Goal: Task Accomplishment & Management: Use online tool/utility

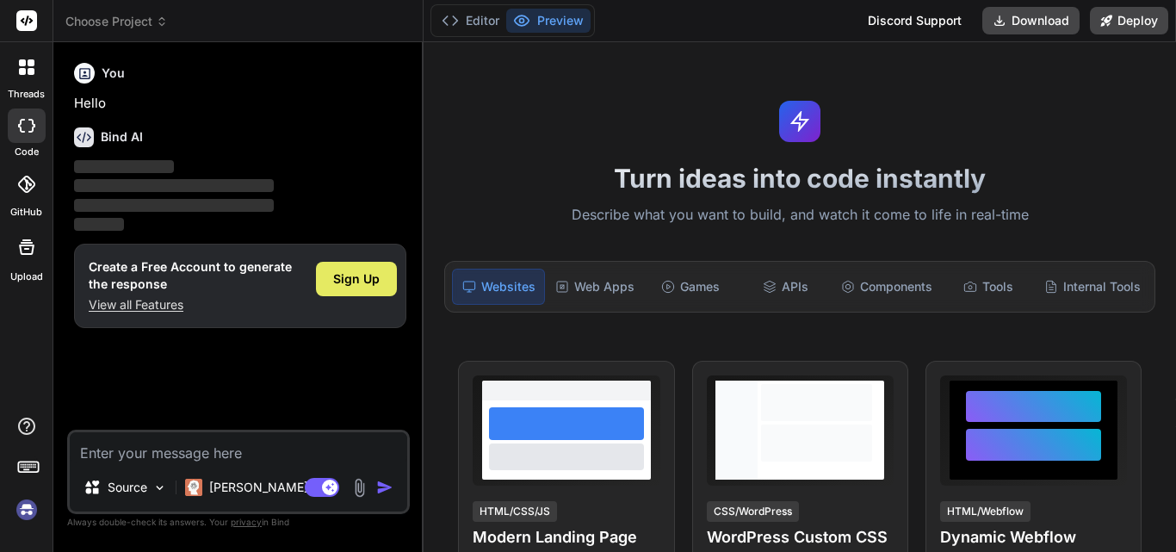
click at [337, 281] on span "Sign Up" at bounding box center [356, 278] width 46 height 17
click at [187, 460] on textarea at bounding box center [238, 447] width 337 height 31
click at [355, 274] on span "Sign Up" at bounding box center [356, 278] width 46 height 17
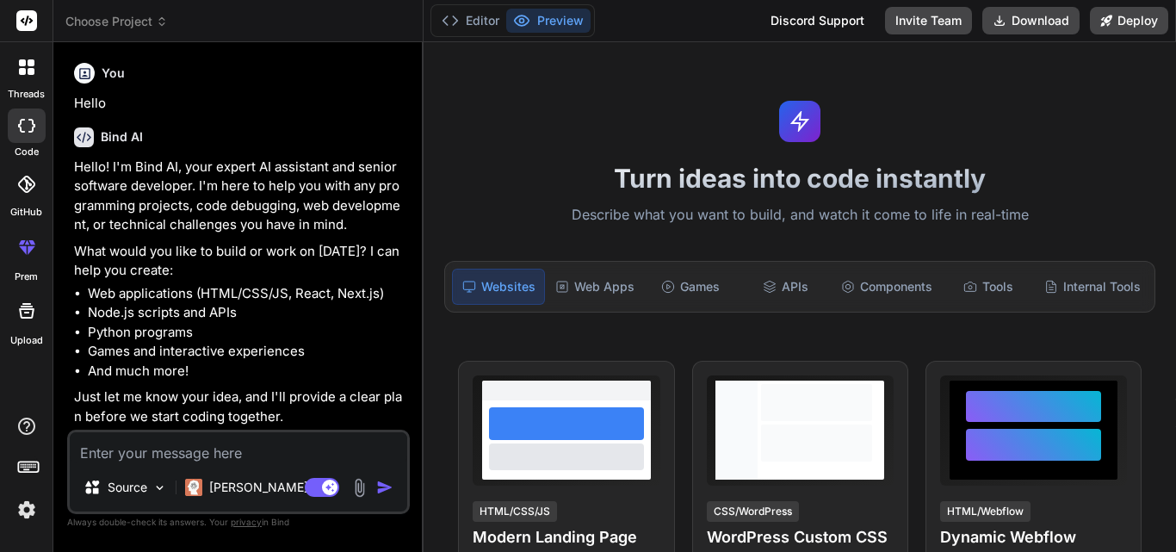
click at [262, 460] on textarea at bounding box center [238, 447] width 337 height 31
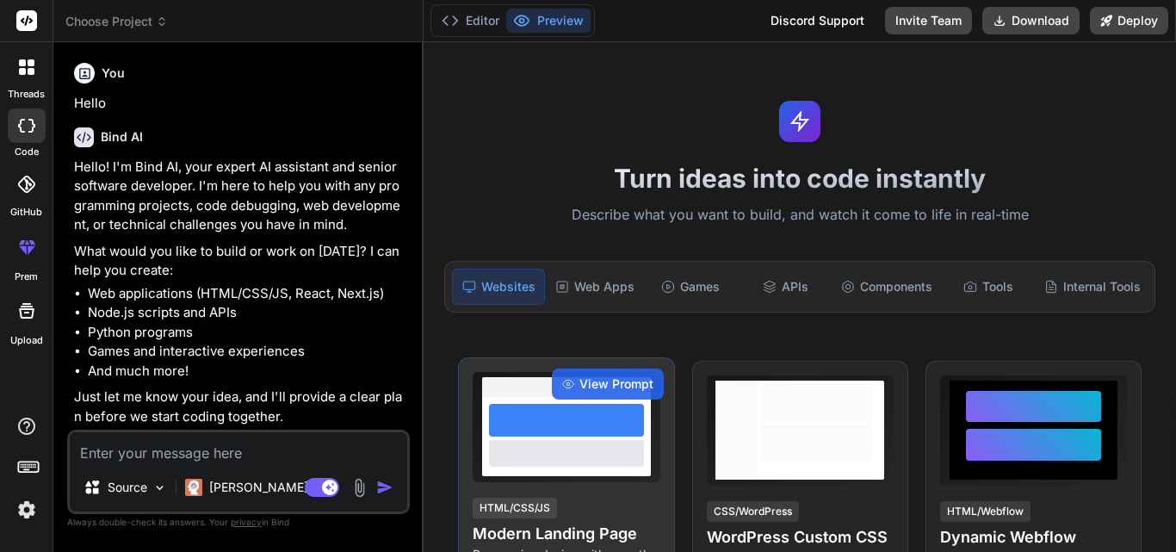
type textarea "x"
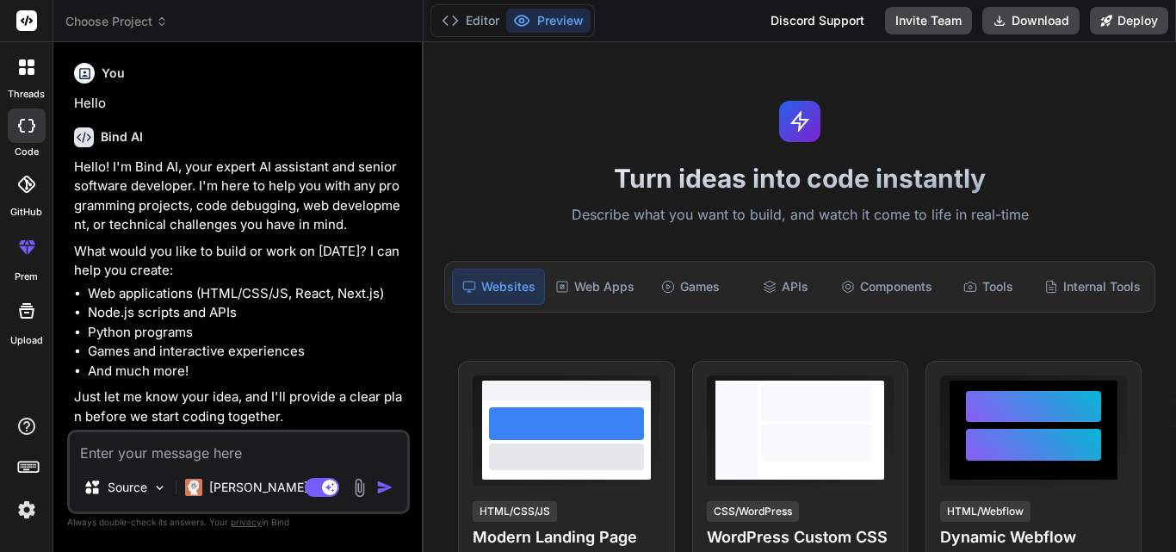
paste textarea "namespace TeamSoftSolutions.ViewModels.Employee { using System.Collections.Obje…"
type textarea "namespace TeamSoftSolutions.ViewModels.Employee { using System.Collections.Obje…"
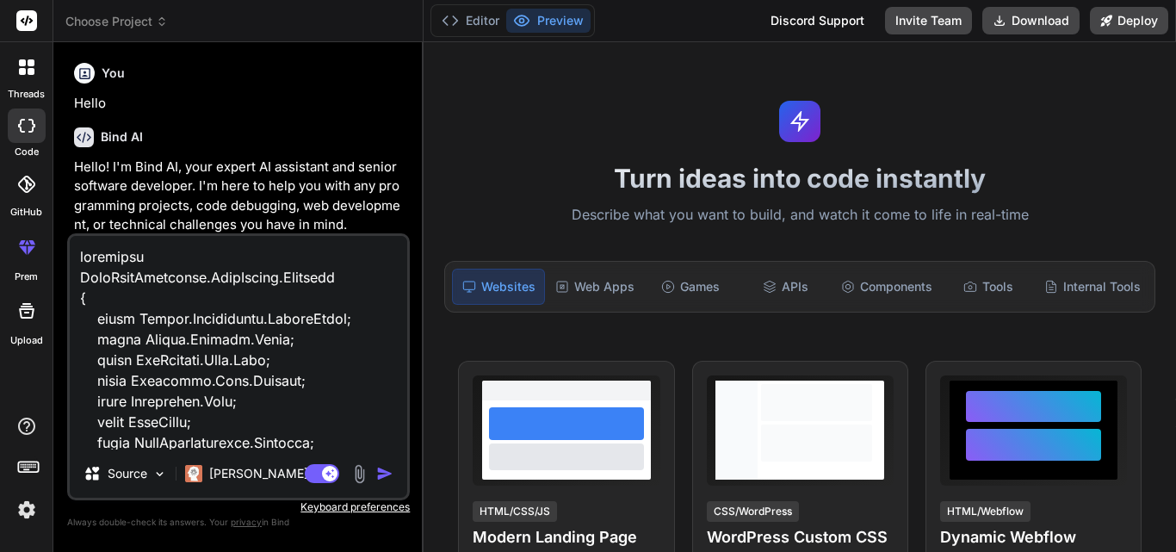
scroll to position [73606, 0]
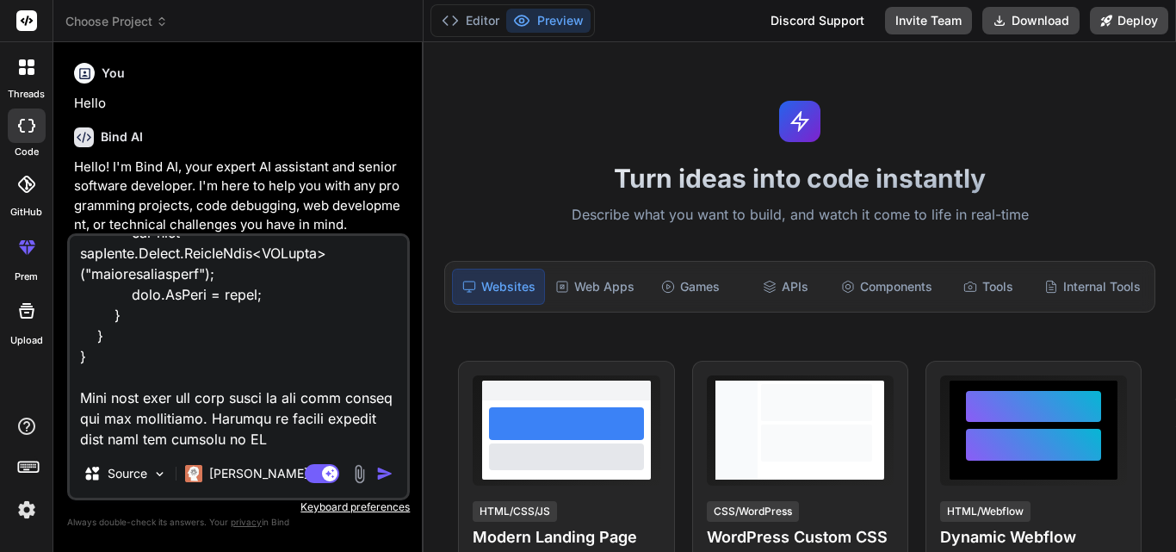
type textarea "x"
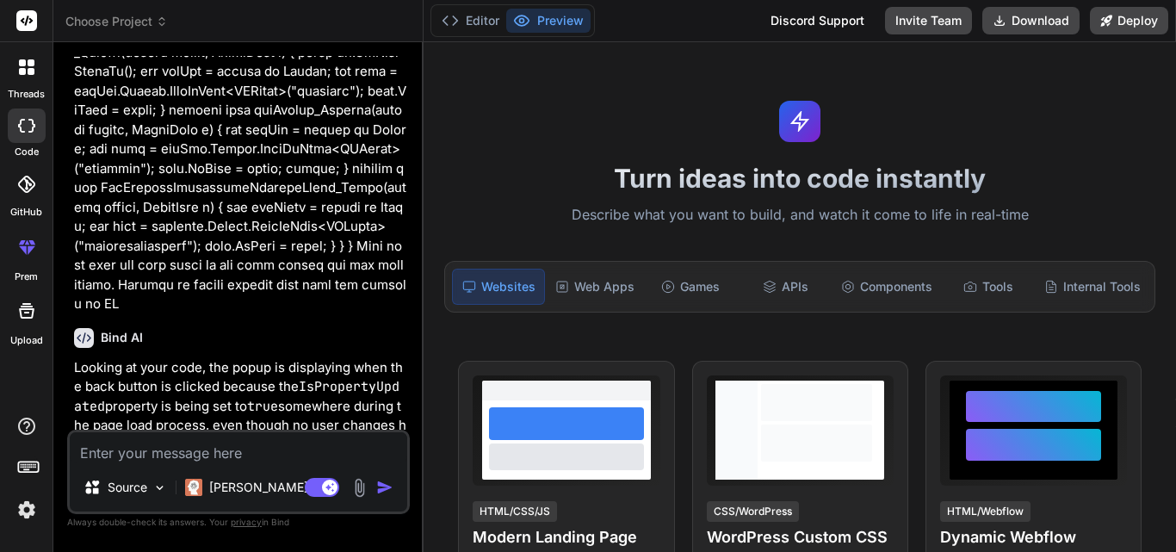
scroll to position [25862, 0]
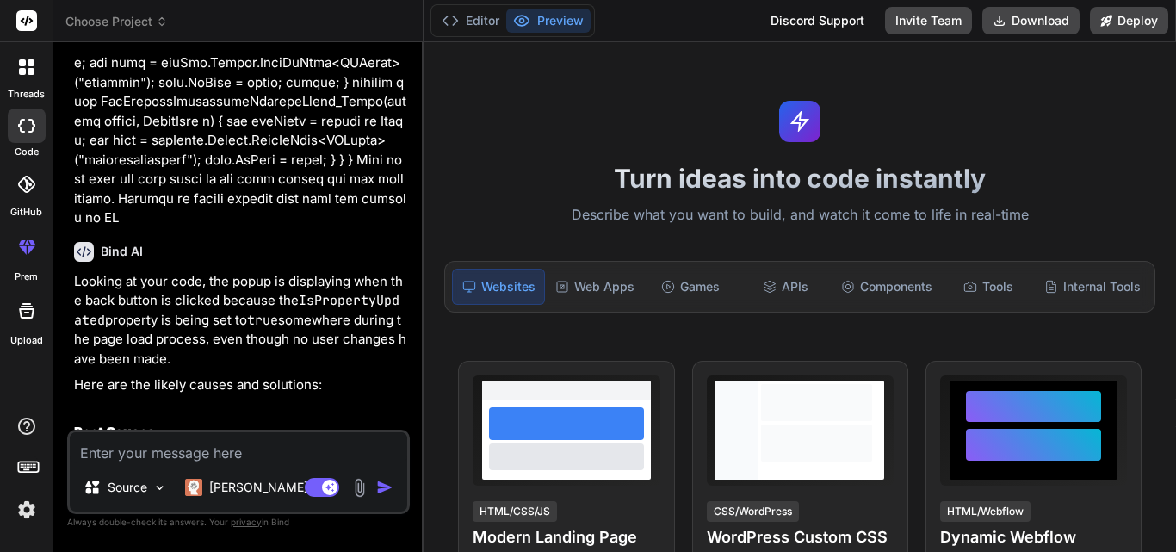
type textarea "x"
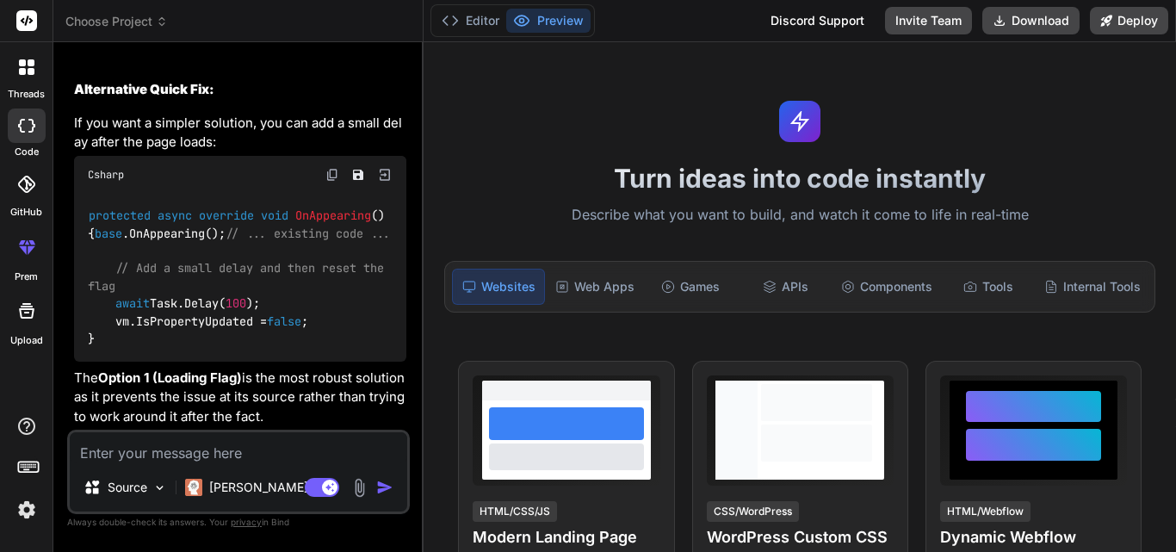
scroll to position [30146, 0]
drag, startPoint x: 113, startPoint y: 301, endPoint x: 309, endPoint y: 305, distance: 196.3
click at [309, 305] on div "protected async override void OnAppearing () { base .OnAppearing(); // ... exis…" at bounding box center [240, 278] width 332 height 168
drag, startPoint x: 108, startPoint y: 316, endPoint x: 340, endPoint y: 316, distance: 232.4
click at [340, 316] on div "protected async override void OnAppearing () { base .OnAppearing(); // ... exis…" at bounding box center [240, 278] width 332 height 168
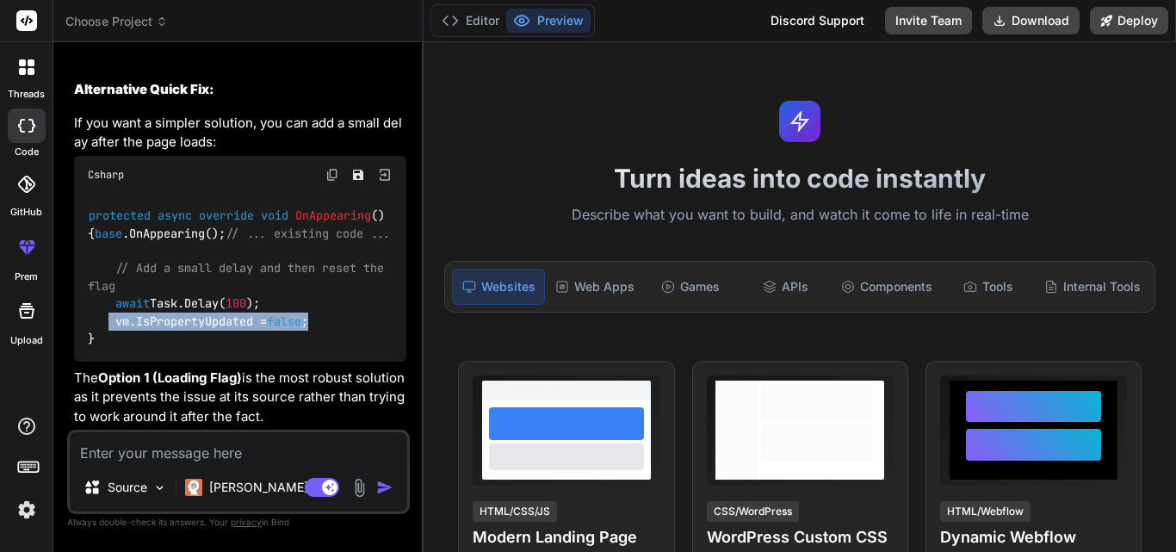
drag, startPoint x: 297, startPoint y: 379, endPoint x: 284, endPoint y: 412, distance: 36.0
click at [284, 412] on p "The Option 1 (Loading Flag) is the most robust solution as it prevents the issu…" at bounding box center [240, 397] width 332 height 59
click at [331, 393] on p "The Option 1 (Loading Flag) is the most robust solution as it prevents the issu…" at bounding box center [240, 397] width 332 height 59
drag, startPoint x: 115, startPoint y: 319, endPoint x: 348, endPoint y: 319, distance: 232.4
click at [348, 319] on div "protected async override void OnAppearing () { base .OnAppearing(); // ... exis…" at bounding box center [240, 278] width 332 height 168
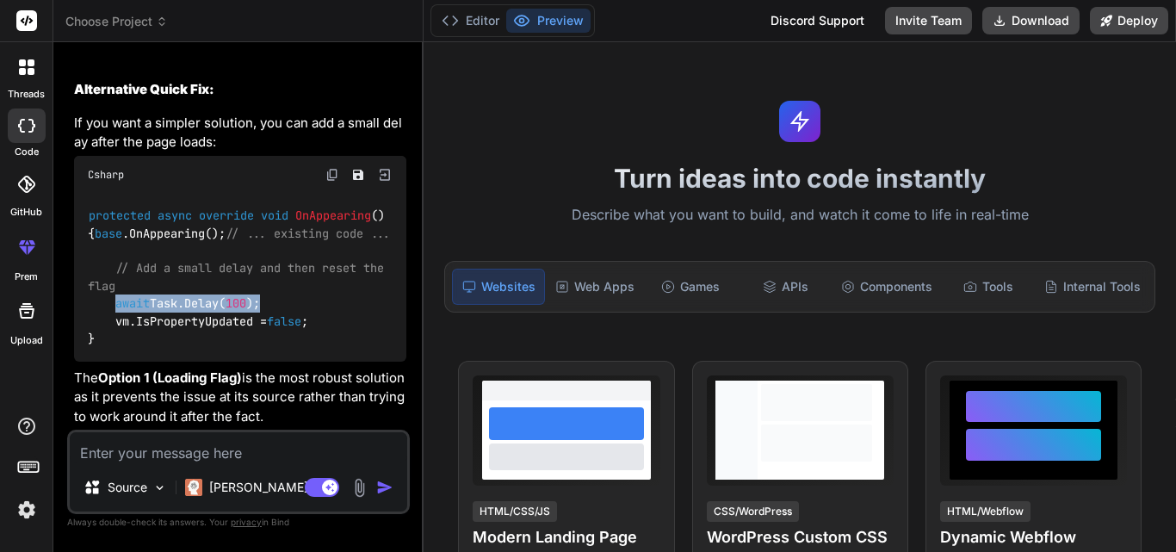
drag, startPoint x: 114, startPoint y: 302, endPoint x: 297, endPoint y: 300, distance: 182.5
click at [297, 300] on div "protected async override void OnAppearing () { base .OnAppearing(); // ... exis…" at bounding box center [240, 278] width 332 height 168
click at [326, 292] on div "protected async override void OnAppearing () { base .OnAppearing(); // ... exis…" at bounding box center [240, 278] width 332 height 168
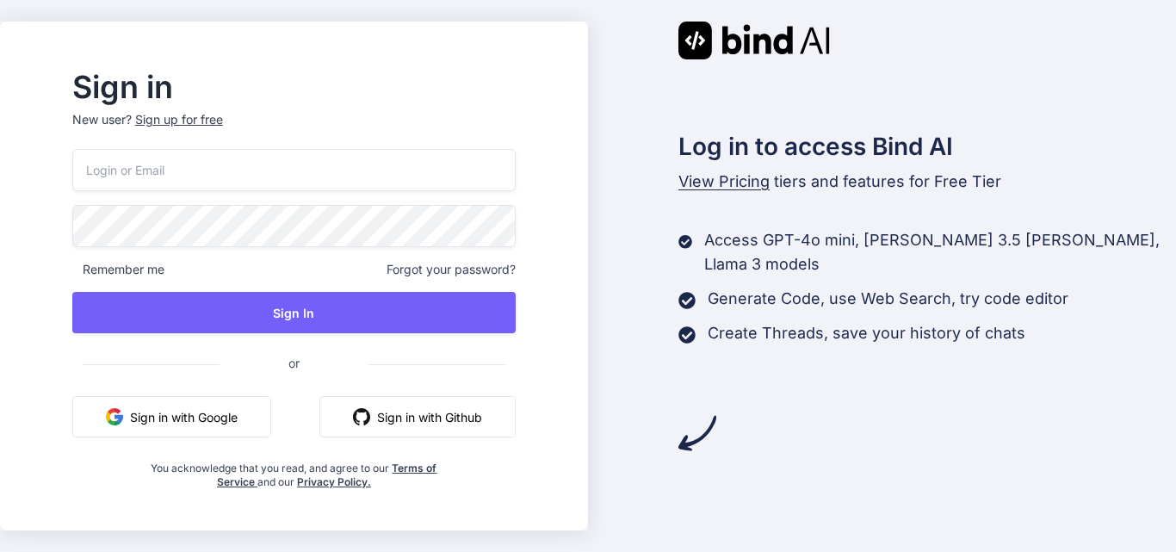
click at [161, 160] on input "email" at bounding box center [293, 170] width 443 height 42
click at [83, 205] on div "Sign in New user? Sign up for free nn@yopmail.com Remember me Forgot your passw…" at bounding box center [294, 281] width 498 height 416
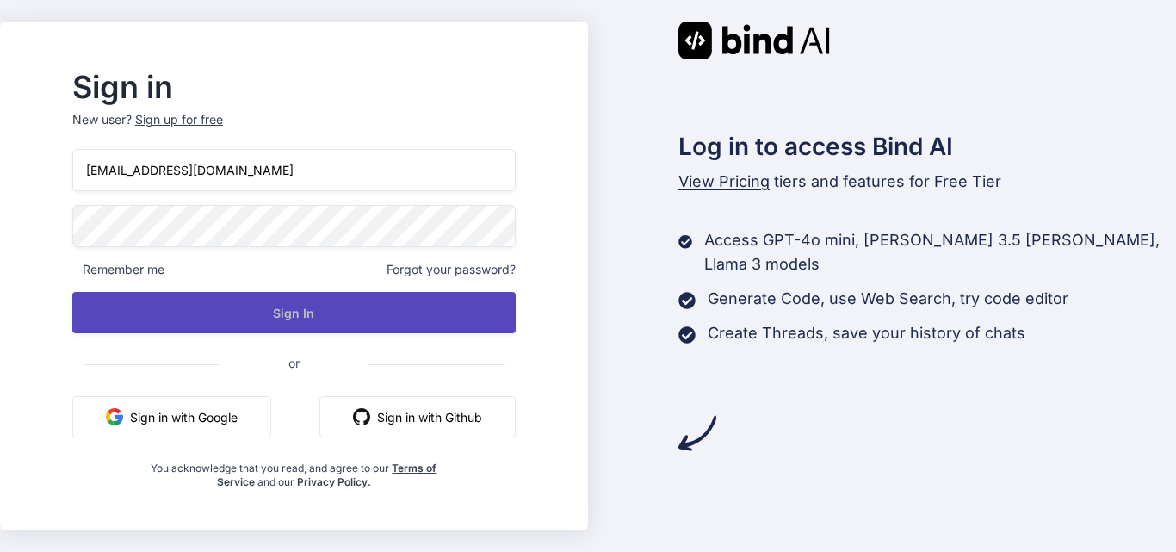
click at [335, 304] on button "Sign In" at bounding box center [293, 312] width 443 height 41
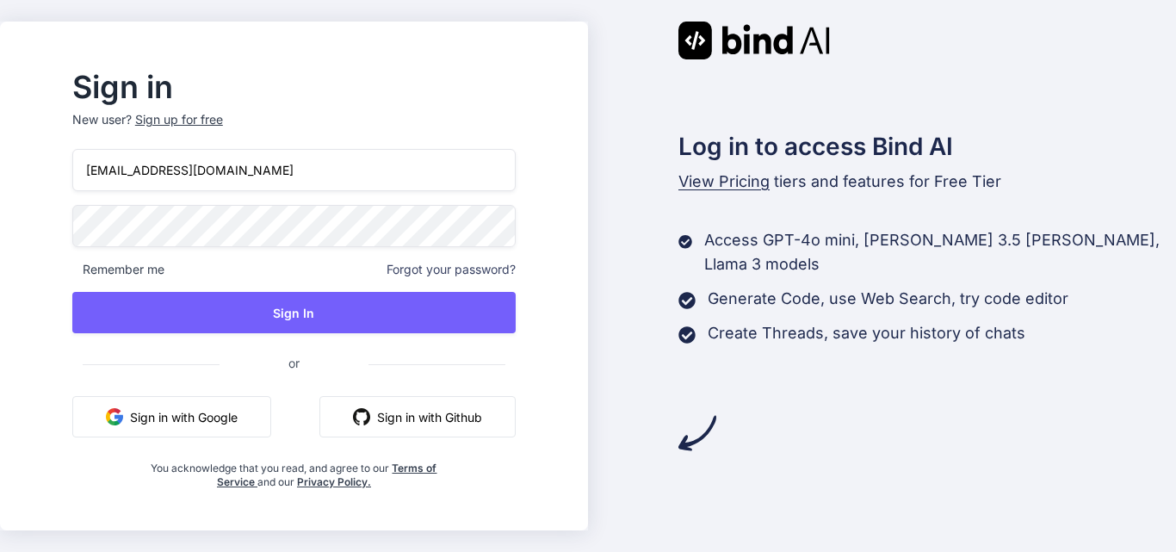
drag, startPoint x: 238, startPoint y: 164, endPoint x: 86, endPoint y: 164, distance: 151.5
click at [86, 164] on div "Sign in New user? Sign up for free nn@yopmail.com Remember me Forgot your passw…" at bounding box center [294, 281] width 498 height 416
paste input "kk"
type input "kk@yopmail.com"
click at [16, 227] on div "Sign in New user? Sign up for free kk@yopmail.com Remember me Forgot your passw…" at bounding box center [588, 276] width 1176 height 552
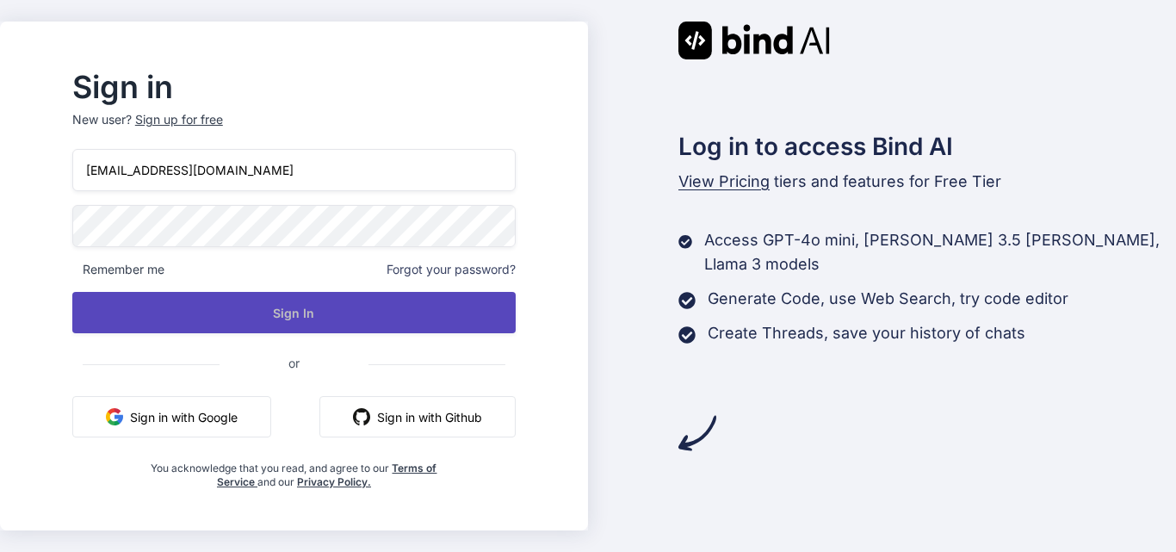
click at [363, 315] on button "Sign In" at bounding box center [293, 312] width 443 height 41
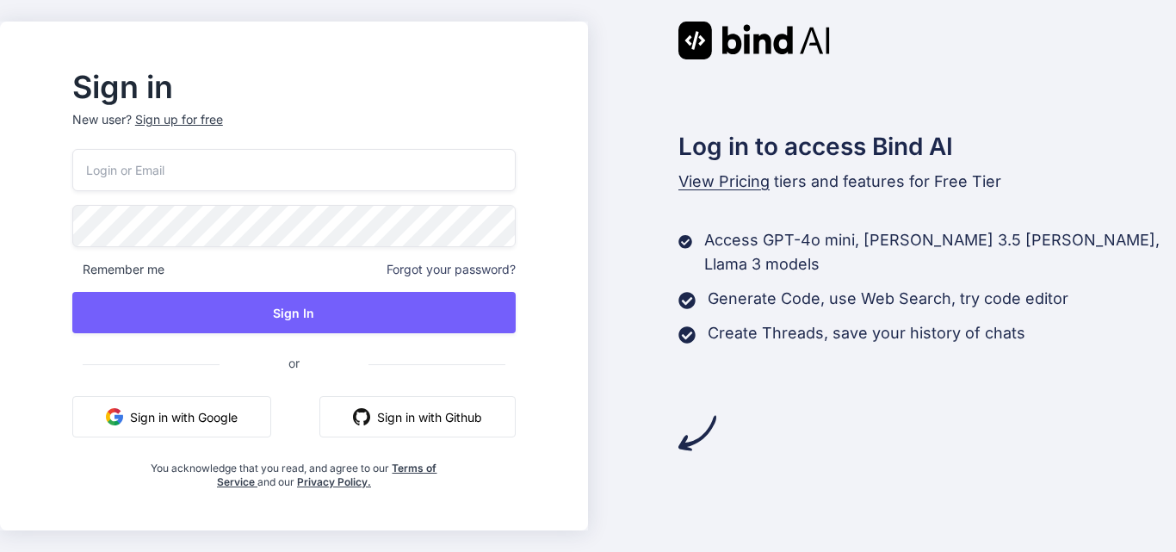
click at [184, 161] on input "email" at bounding box center [293, 170] width 443 height 42
paste input "chetu123"
type input "chetu123"
drag, startPoint x: 195, startPoint y: 171, endPoint x: 87, endPoint y: 170, distance: 108.5
click at [87, 170] on div "Sign in New user? Sign up for free chetu123 Remember me Forgot your password? S…" at bounding box center [294, 281] width 498 height 416
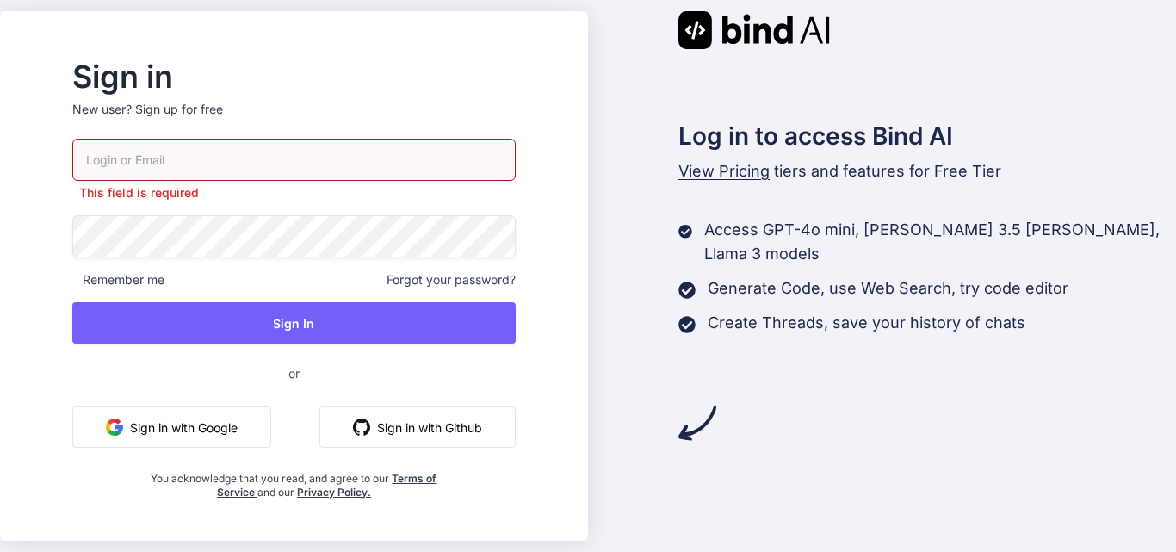
click at [160, 164] on input "email" at bounding box center [293, 160] width 443 height 42
paste input "kk@yopmail.com"
type input "kk@yopmail.com"
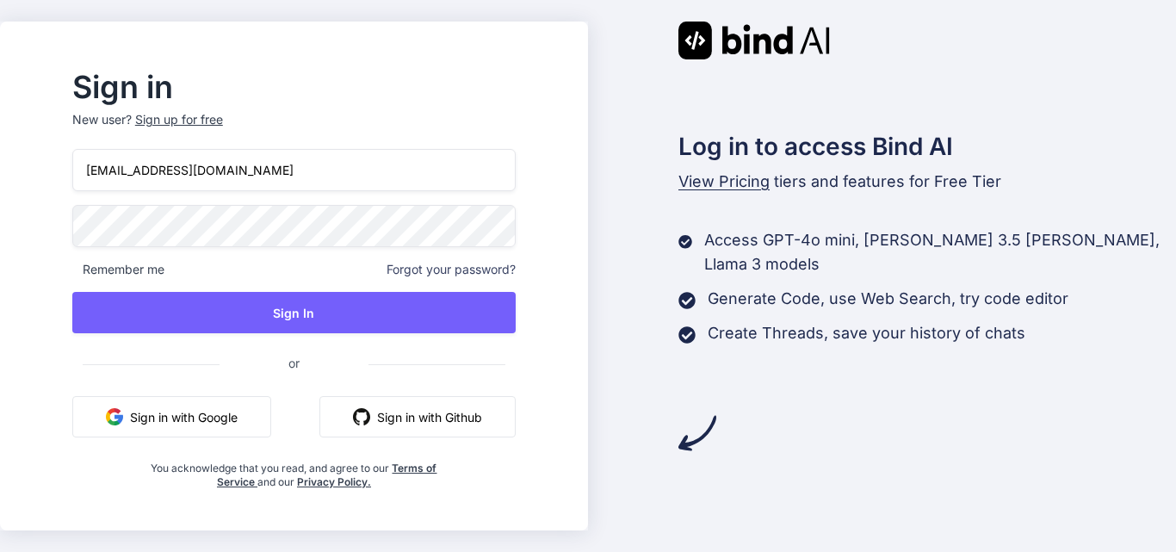
click at [181, 248] on div "kk@yopmail.com Remember me Forgot your password? Sign In or Sign in with Google…" at bounding box center [293, 319] width 443 height 340
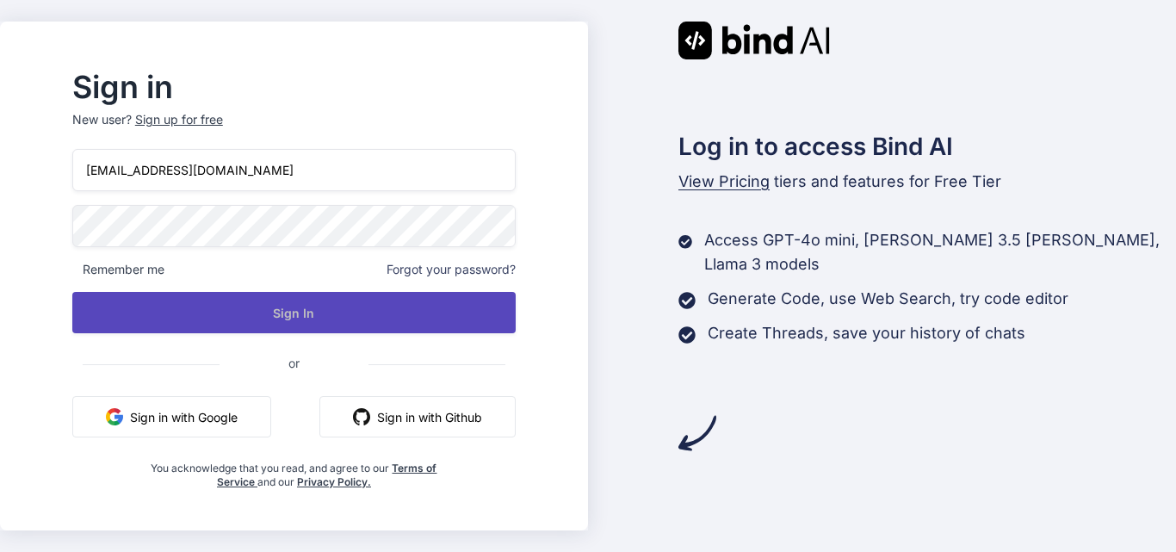
click at [334, 313] on button "Sign In" at bounding box center [293, 312] width 443 height 41
